Goal: Check status: Check status

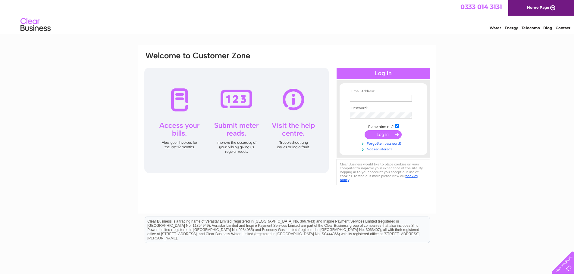
type input "info@cvcsolutions.co.uk"
click at [380, 133] on input "submit" at bounding box center [382, 134] width 37 height 8
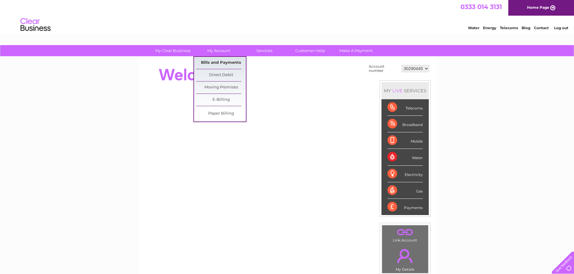
click at [219, 64] on link "Bills and Payments" at bounding box center [221, 63] width 50 height 12
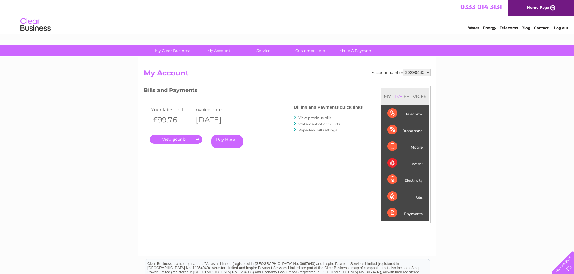
click at [173, 136] on link "." at bounding box center [176, 139] width 52 height 9
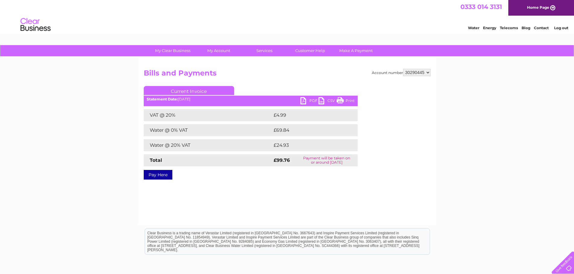
click at [304, 100] on link "PDF" at bounding box center [309, 101] width 18 height 9
